Goal: Task Accomplishment & Management: Use online tool/utility

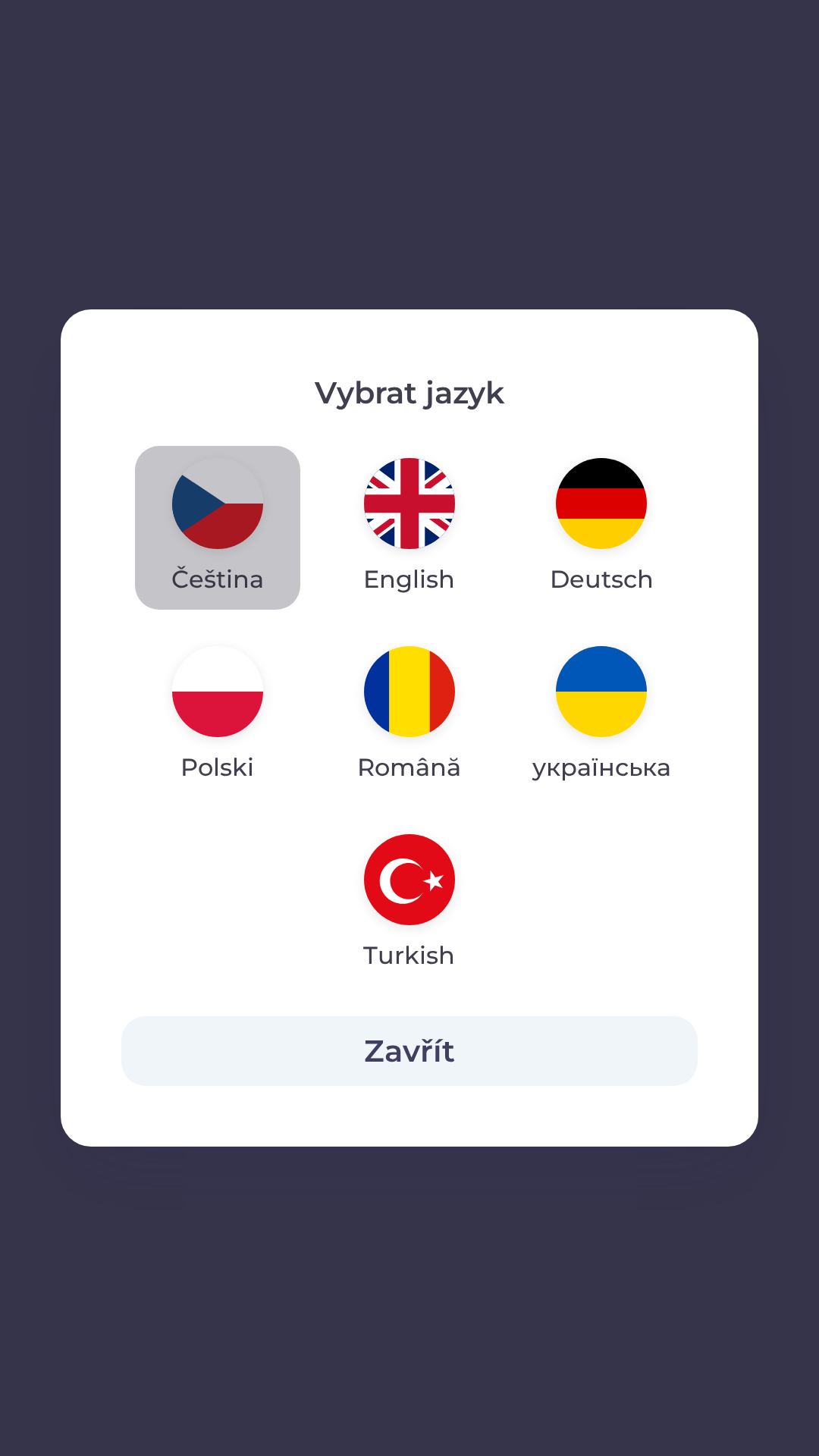
click at [199, 495] on img "button" at bounding box center [217, 503] width 91 height 91
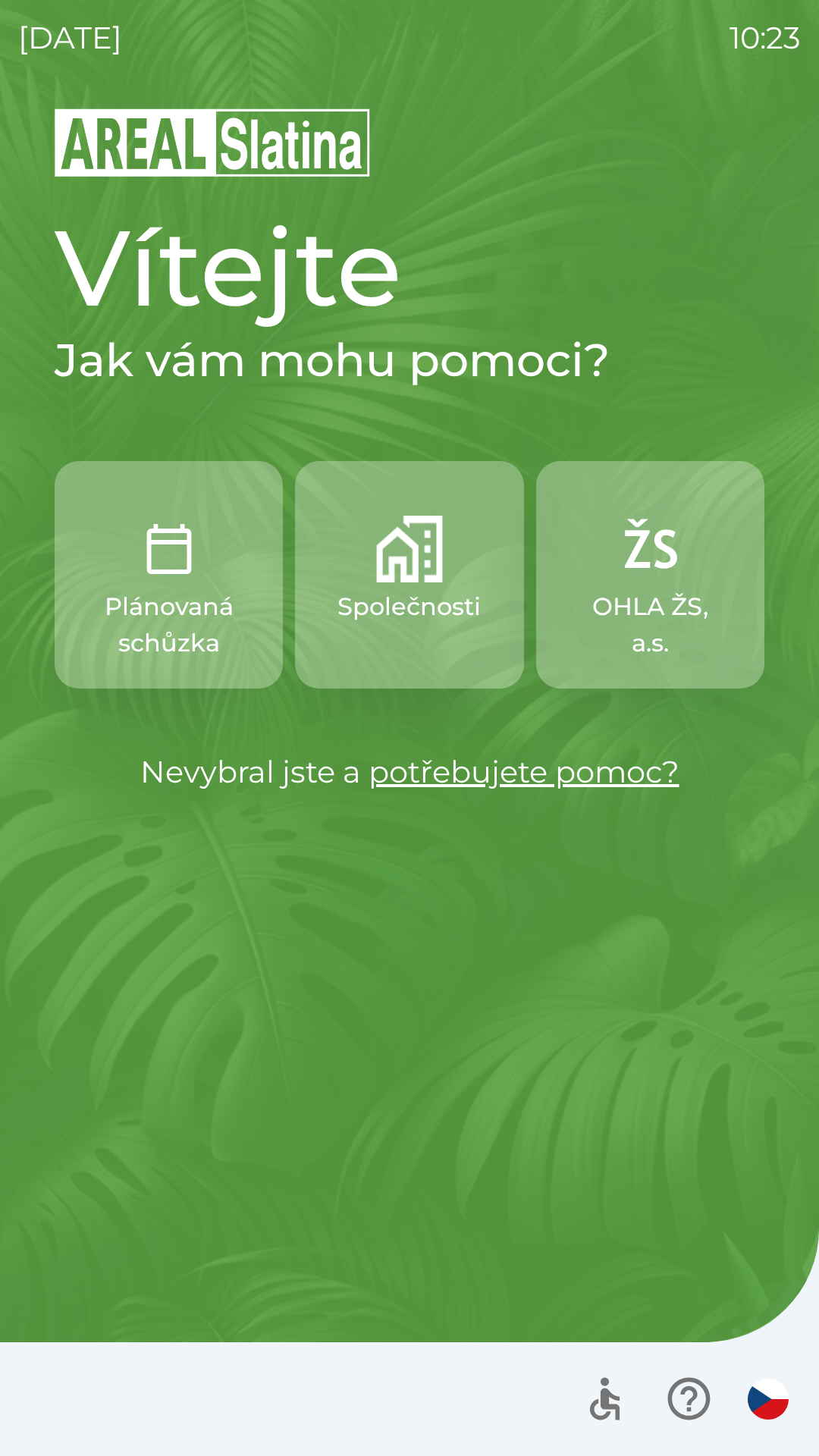
click at [381, 568] on img "button" at bounding box center [409, 548] width 67 height 67
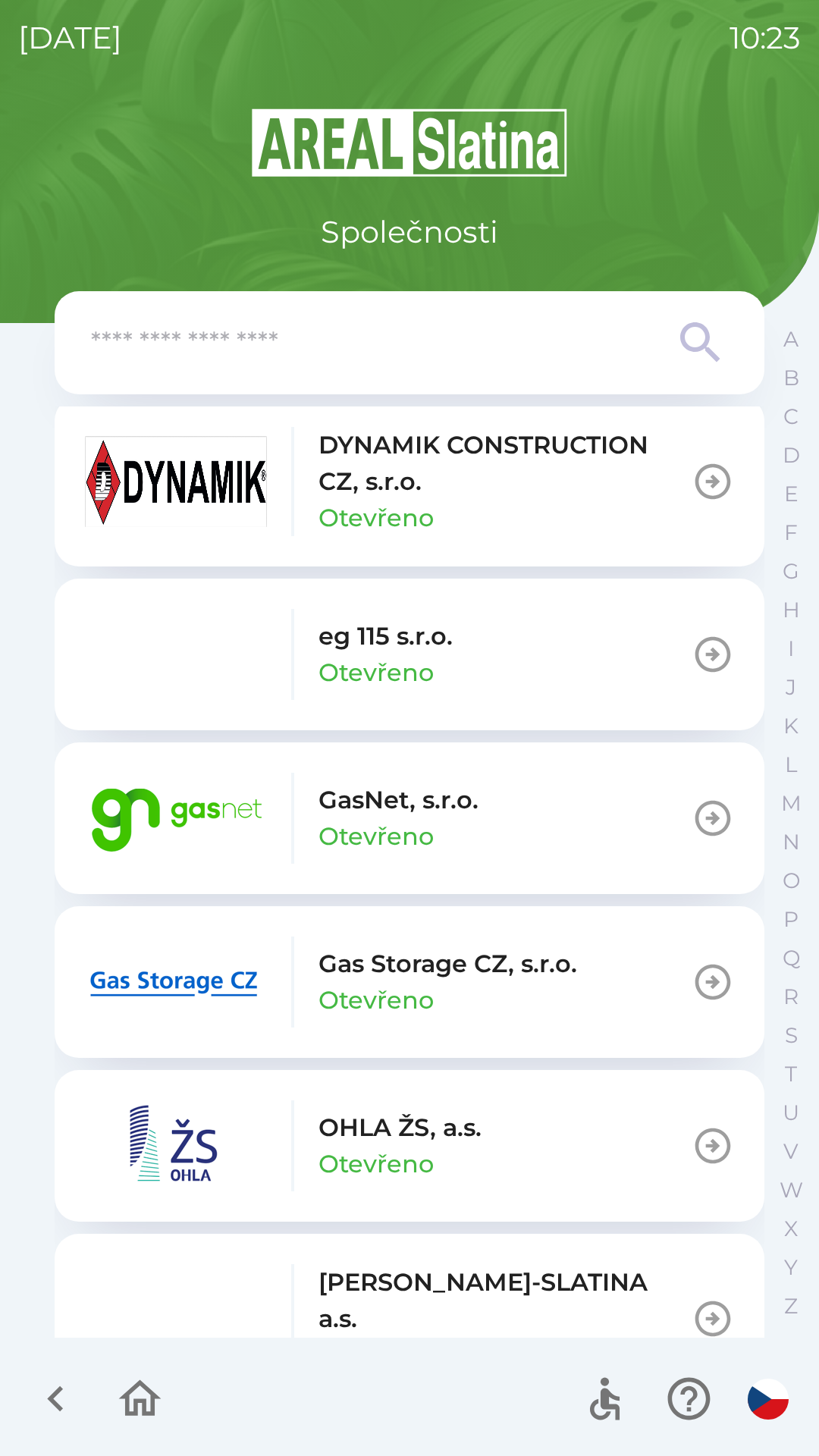
scroll to position [856, 0]
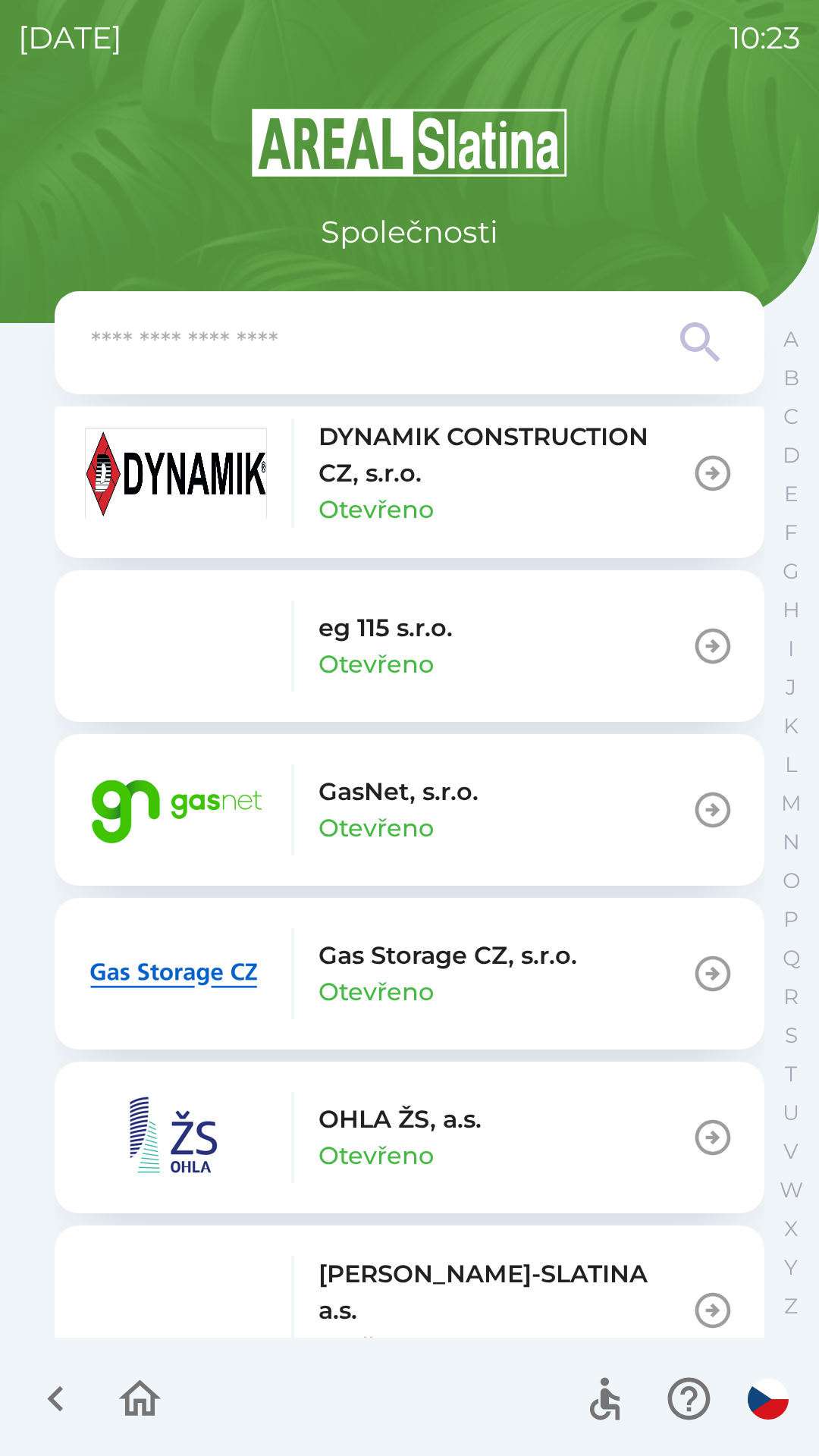
click at [321, 808] on p "GasNet, s.r.o." at bounding box center [398, 792] width 160 height 36
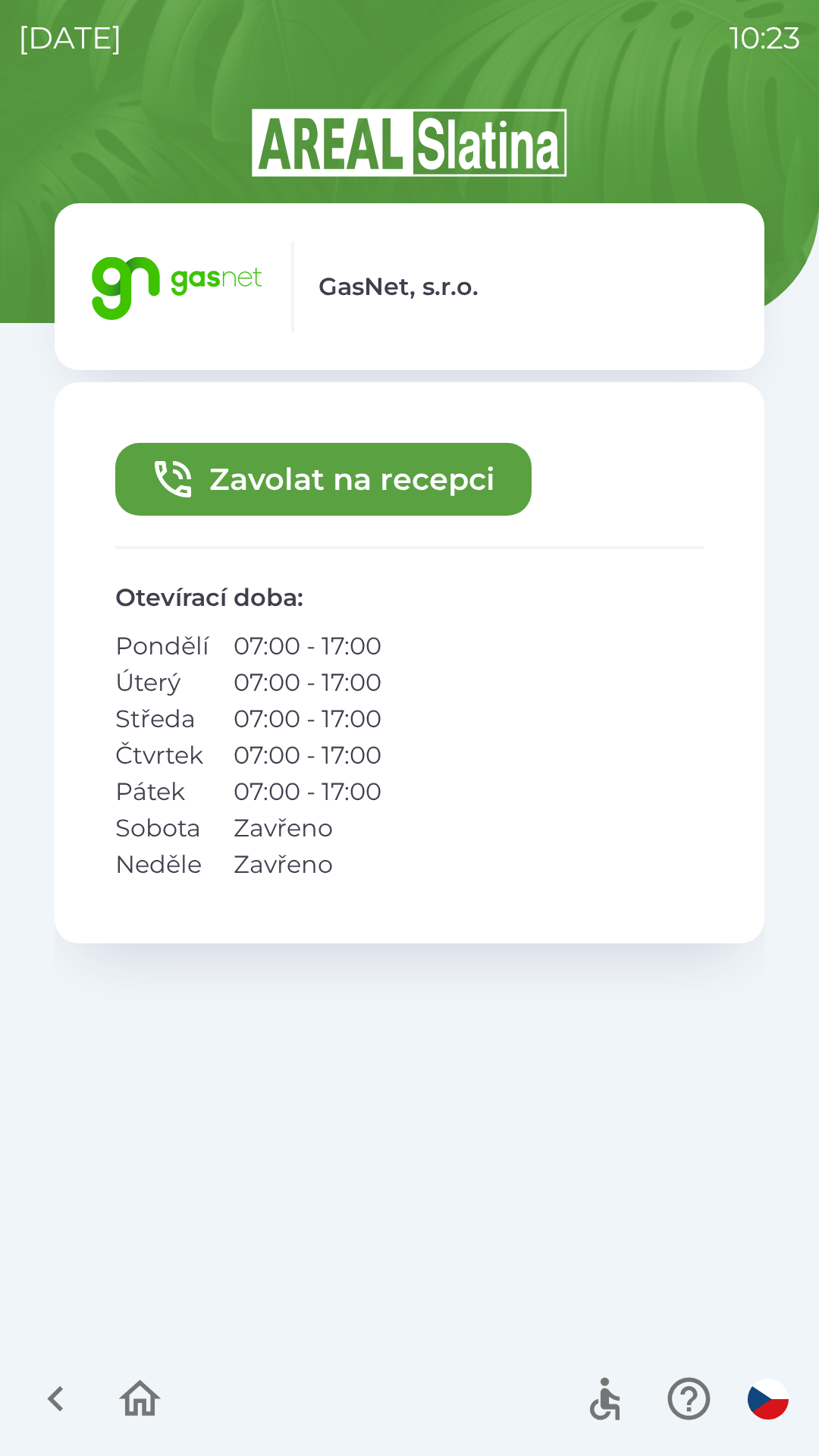
click at [293, 478] on button "Zavolat na recepci" at bounding box center [323, 479] width 416 height 73
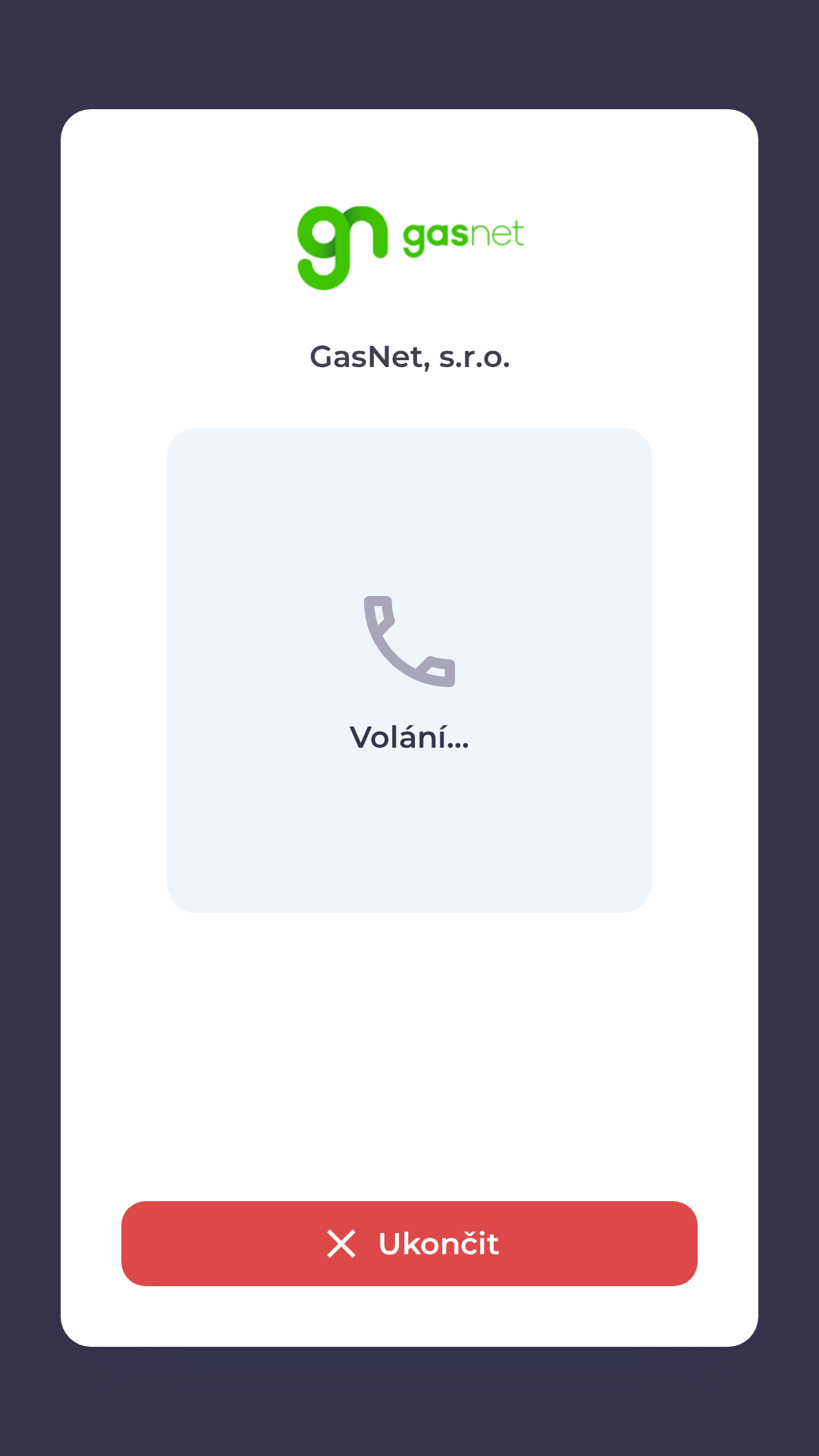
click at [816, 1454] on div "GasNet, s.r.o. Volání... Ukončit" at bounding box center [409, 728] width 819 height 1456
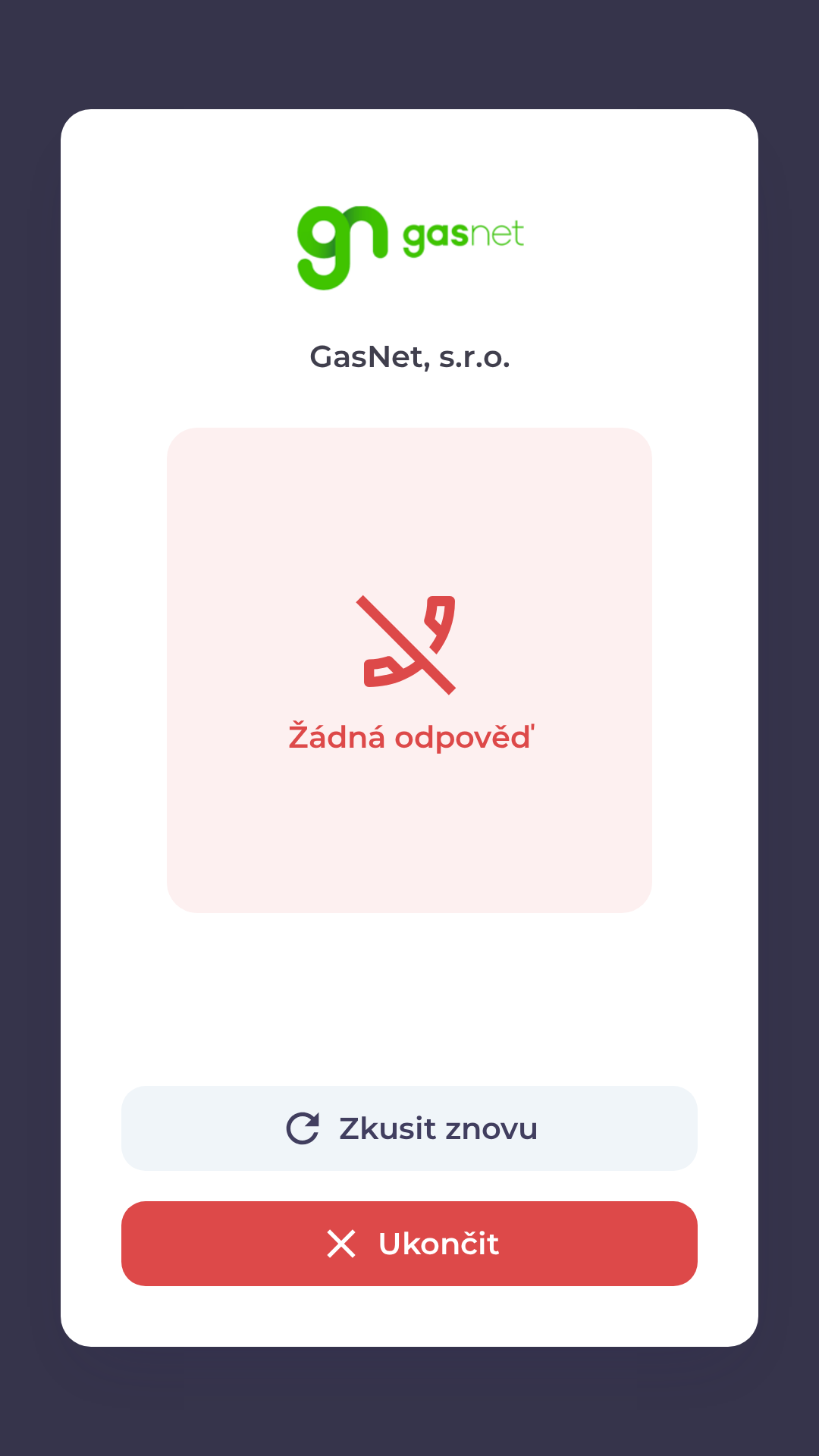
click at [518, 1240] on button "Ukončit" at bounding box center [409, 1244] width 576 height 85
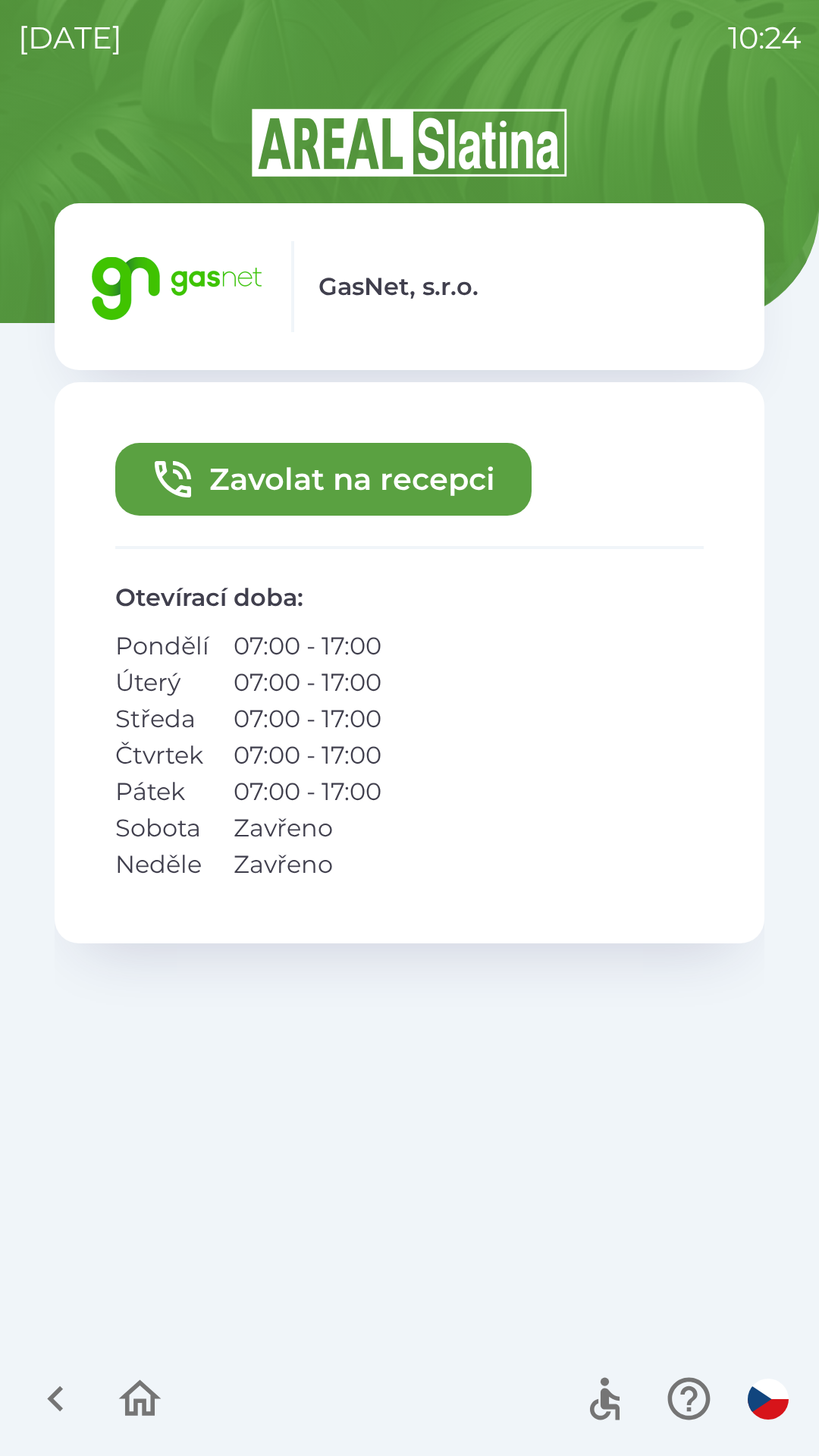
click at [395, 479] on button "Zavolat na recepci" at bounding box center [323, 479] width 416 height 73
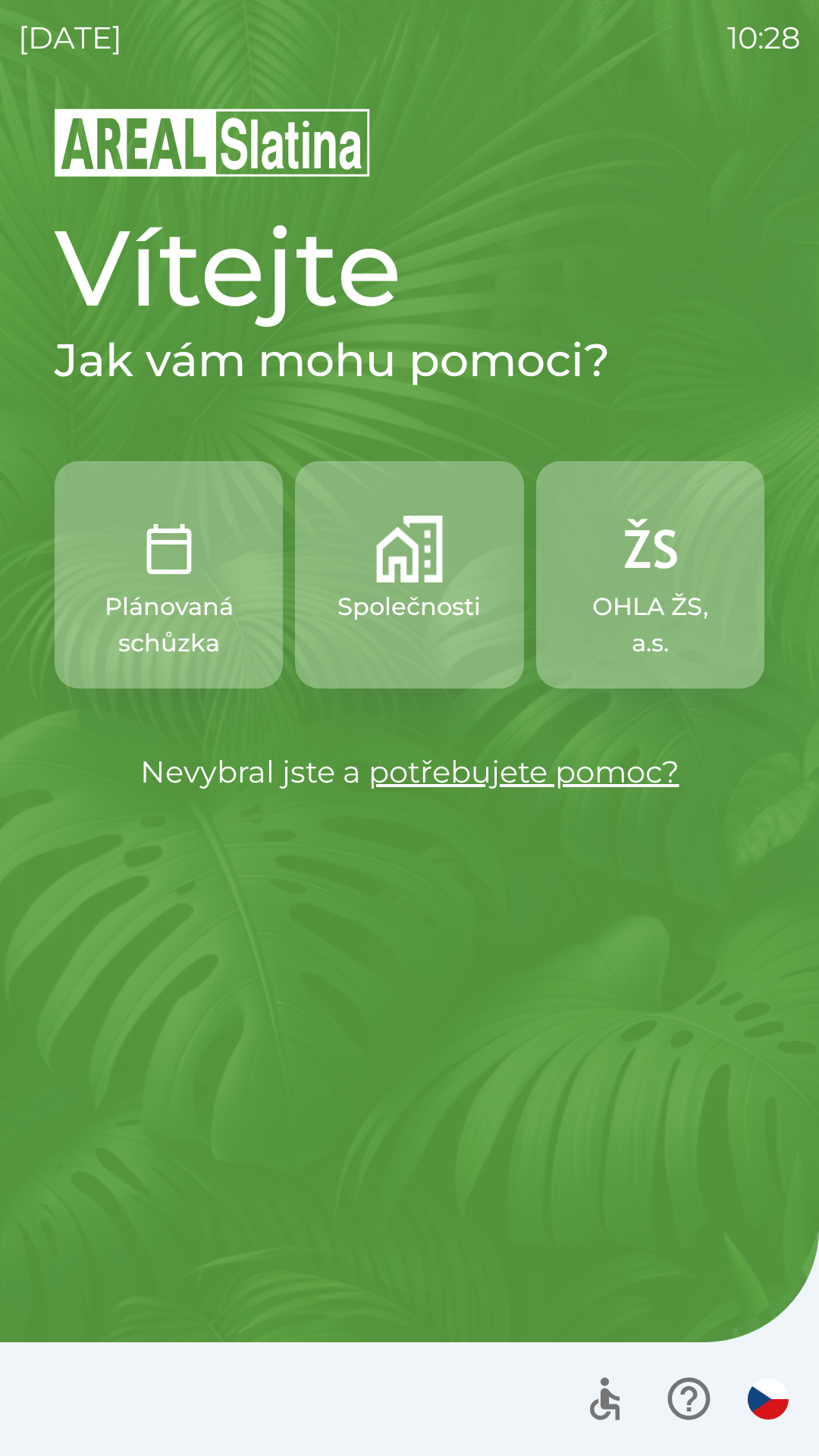
click at [818, 914] on div "[DATE] 10:28 Vítejte Jak vám mohu pomoci? Plánovaná schůzka Společnosti OHLA ŽS…" at bounding box center [409, 728] width 819 height 1456
drag, startPoint x: 818, startPoint y: 914, endPoint x: 818, endPoint y: 922, distance: 8.0
click at [818, 922] on div "[DATE] 10:28 Vítejte Jak vám mohu pomoci? Plánovaná schůzka Společnosti OHLA ŽS…" at bounding box center [409, 728] width 819 height 1456
